Goal: Information Seeking & Learning: Learn about a topic

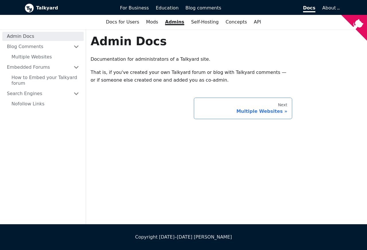
click at [241, 111] on div "Multiple Websites" at bounding box center [242, 112] width 89 height 6
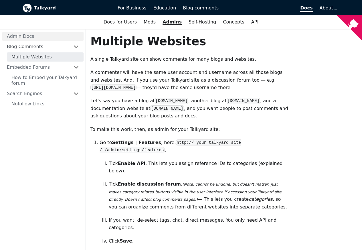
click at [44, 37] on link "Admin Docs" at bounding box center [42, 36] width 81 height 9
